Goal: Task Accomplishment & Management: Manage account settings

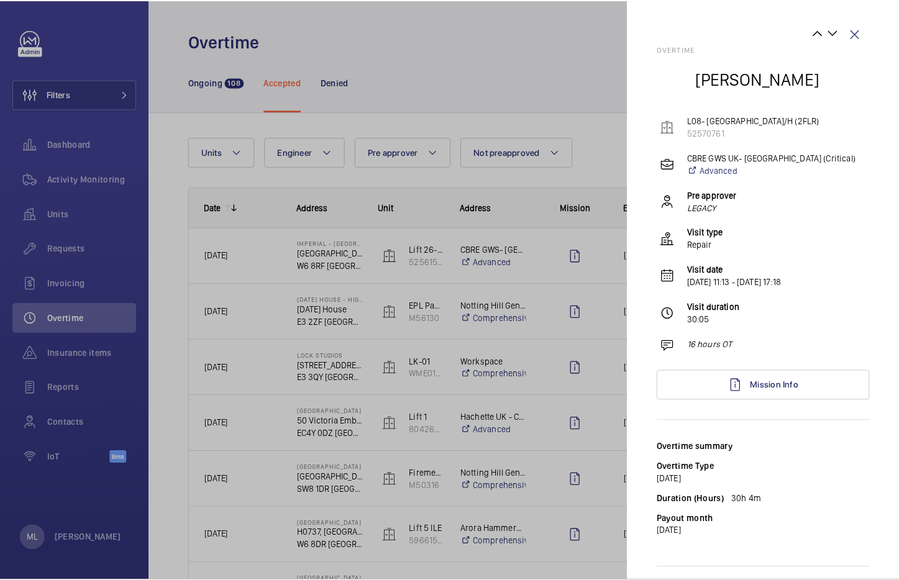
scroll to position [1081, 0]
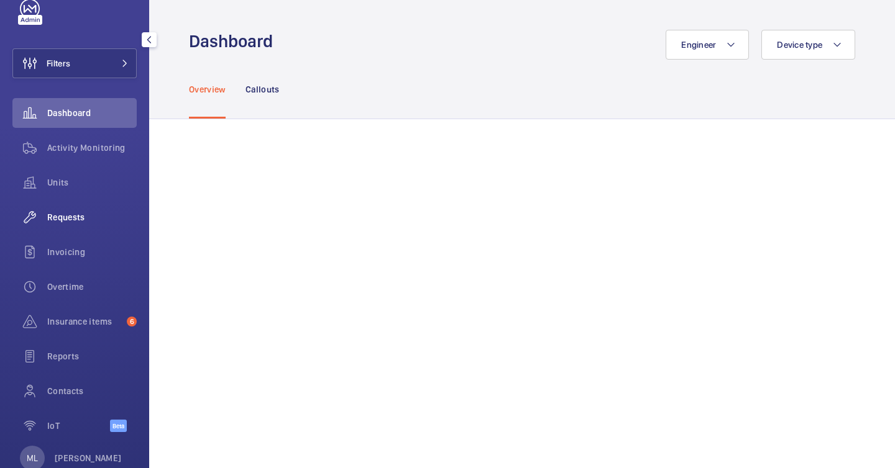
scroll to position [63, 0]
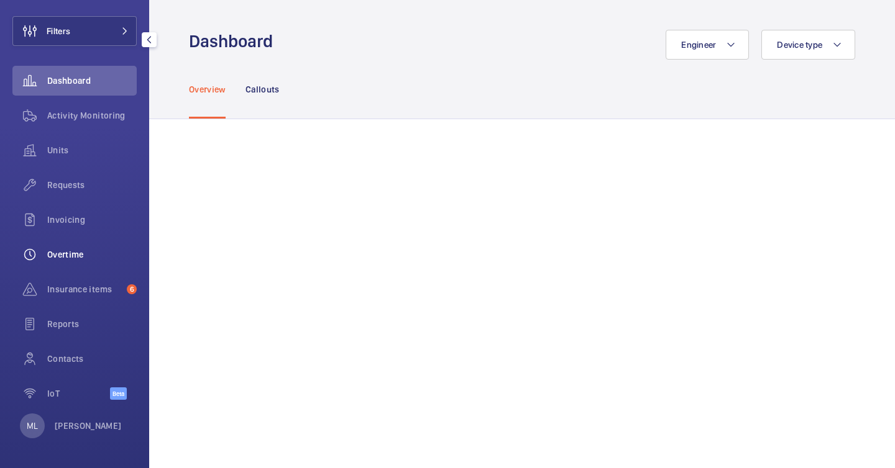
click at [84, 255] on span "Overtime" at bounding box center [91, 254] width 89 height 12
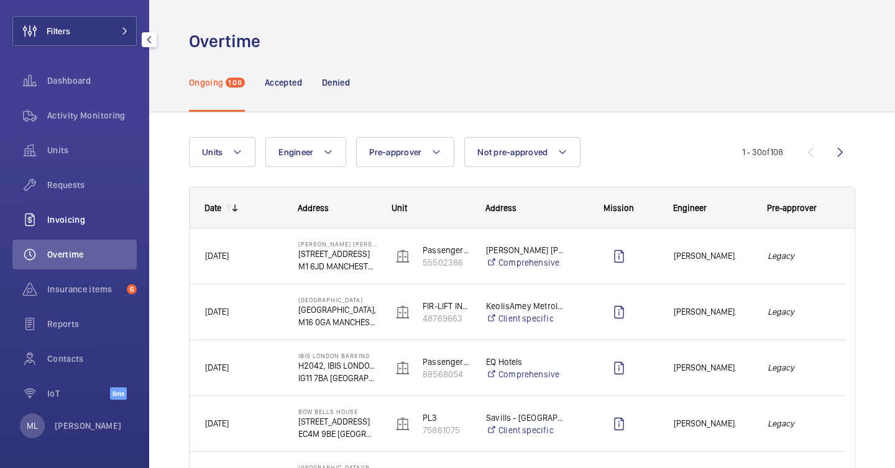
click at [114, 226] on span "Invoicing" at bounding box center [91, 220] width 89 height 12
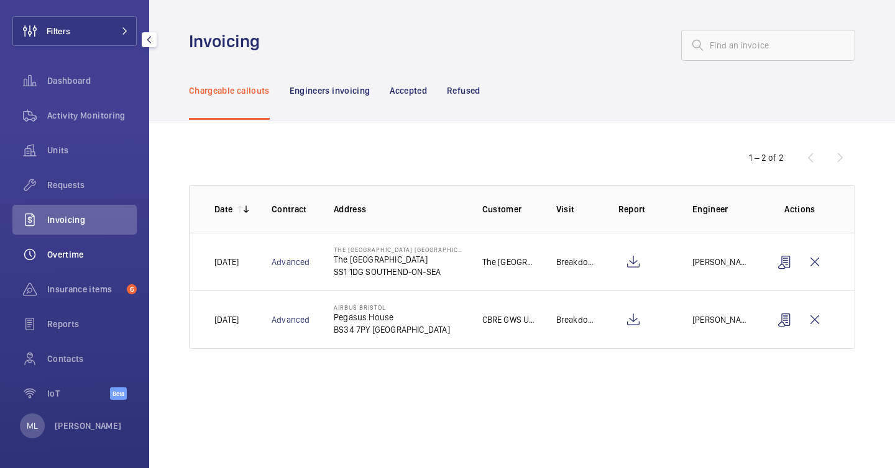
click at [103, 245] on div "Overtime" at bounding box center [74, 255] width 124 height 30
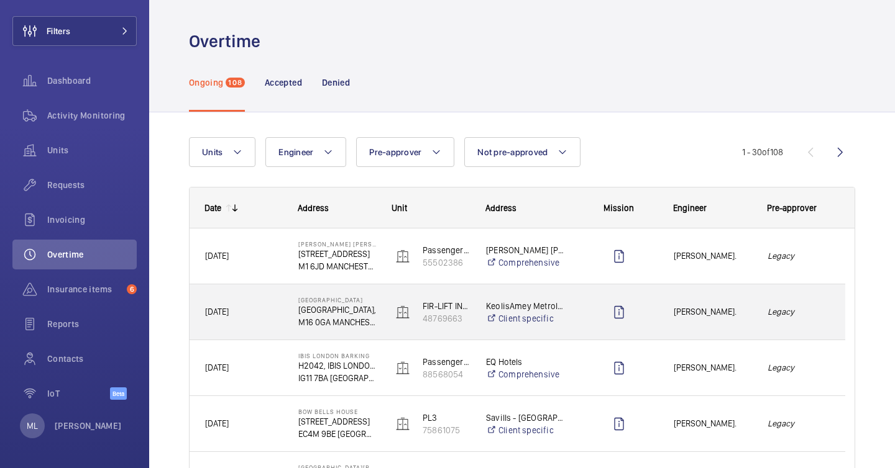
click at [687, 314] on span "[PERSON_NAME]." at bounding box center [712, 312] width 78 height 14
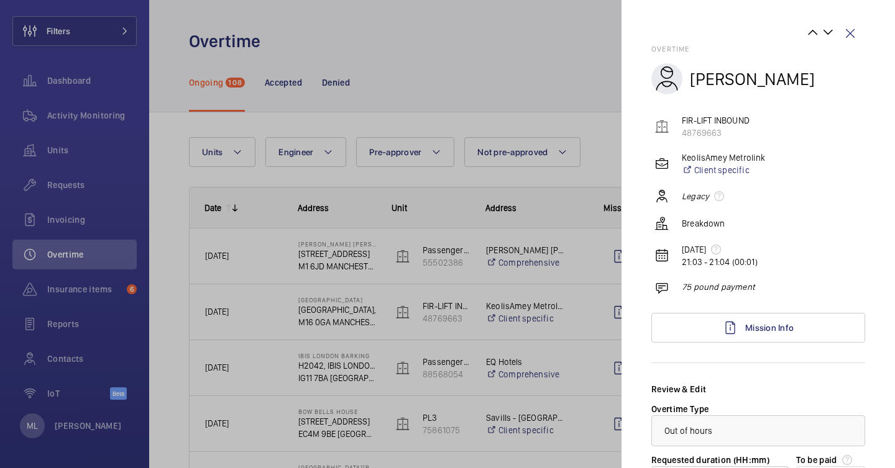
click at [286, 76] on div at bounding box center [447, 234] width 895 height 468
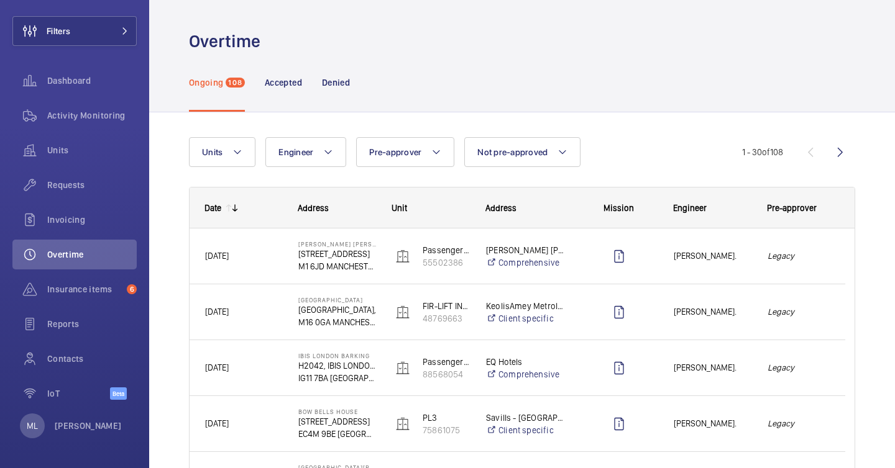
click at [286, 76] on div at bounding box center [447, 234] width 895 height 468
click at [288, 81] on p "Accepted" at bounding box center [283, 82] width 37 height 12
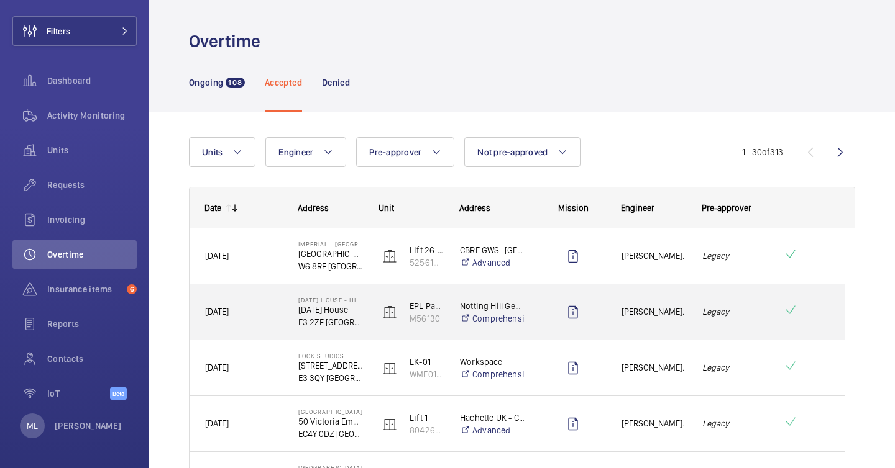
click at [737, 317] on em "Legacy" at bounding box center [734, 312] width 65 height 14
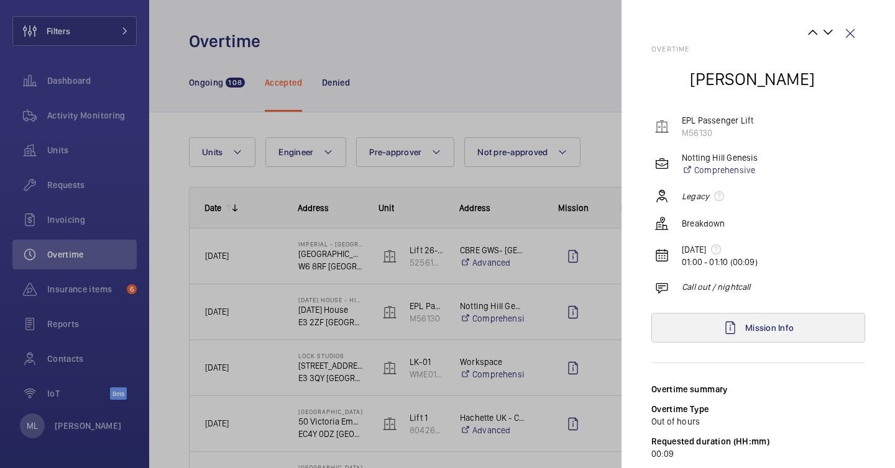
scroll to position [94, 0]
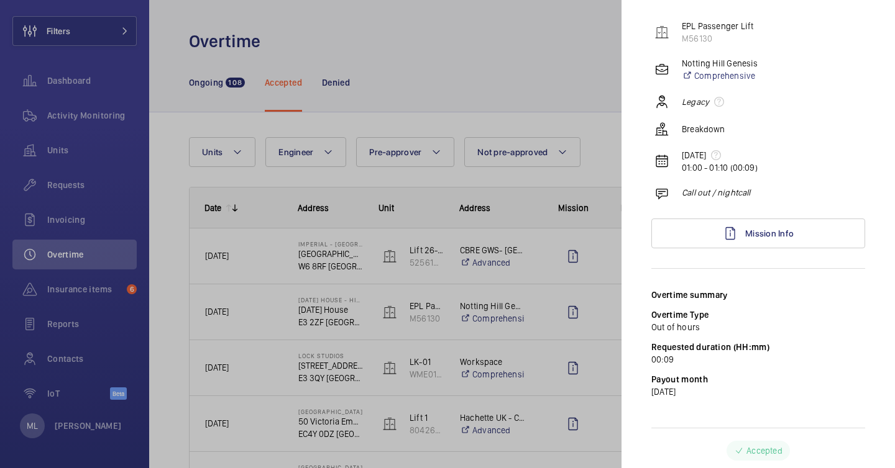
click at [766, 452] on p "Accepted" at bounding box center [763, 451] width 35 height 12
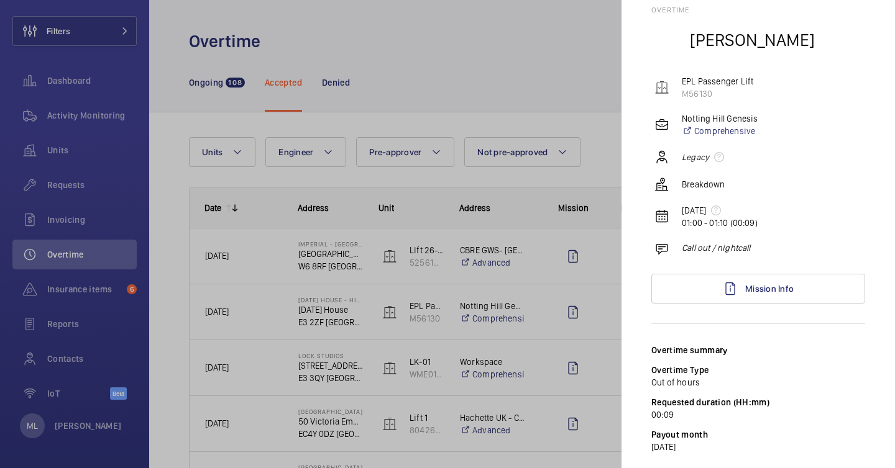
scroll to position [0, 0]
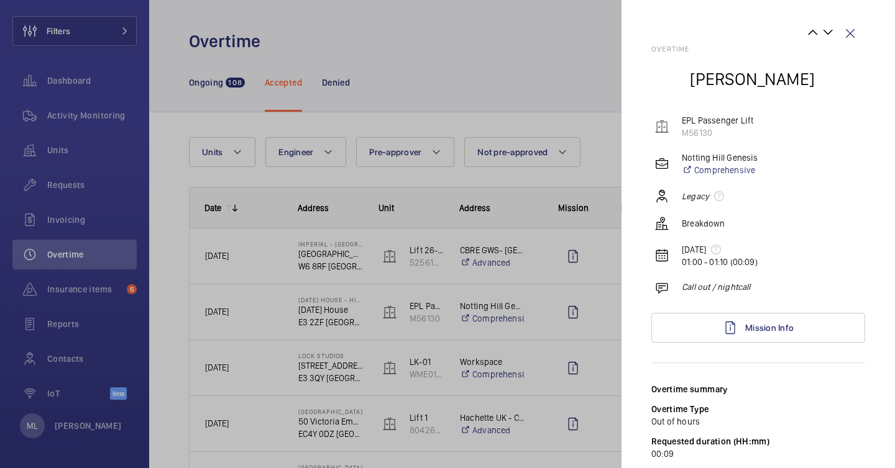
click at [548, 123] on div at bounding box center [447, 234] width 895 height 468
